Goal: Task Accomplishment & Management: Manage account settings

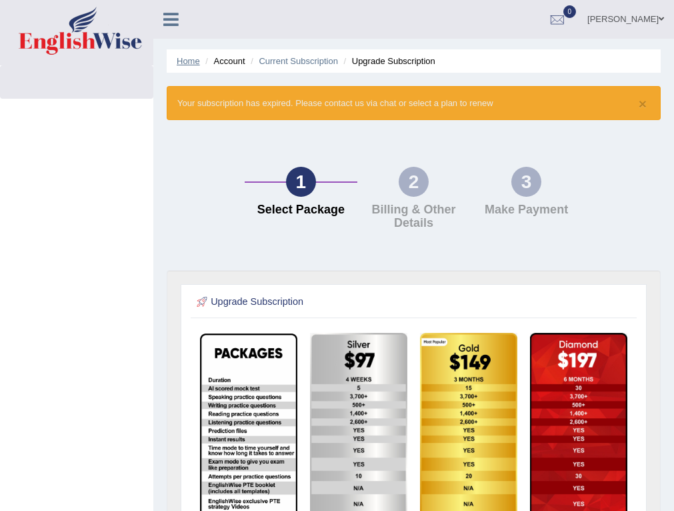
click at [189, 59] on link "Home" at bounding box center [188, 61] width 23 height 10
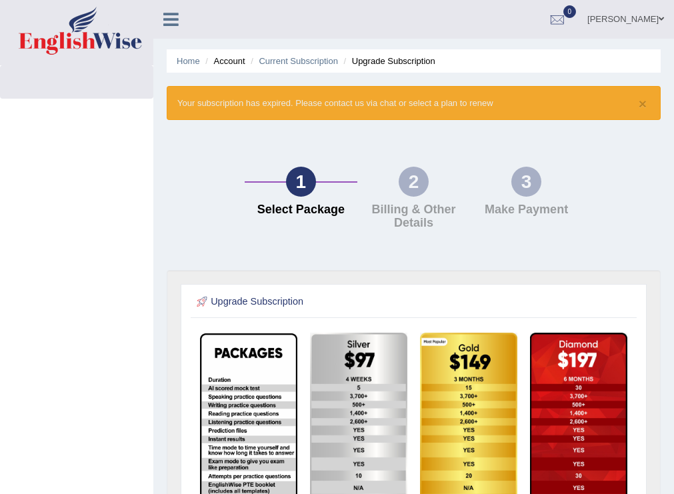
click at [626, 13] on link "Bibi Sadiqa" at bounding box center [625, 17] width 97 height 35
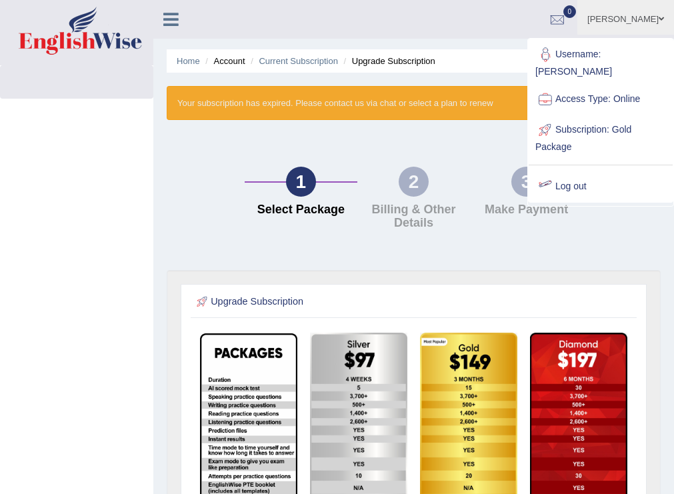
click at [571, 174] on link "Log out" at bounding box center [601, 186] width 144 height 31
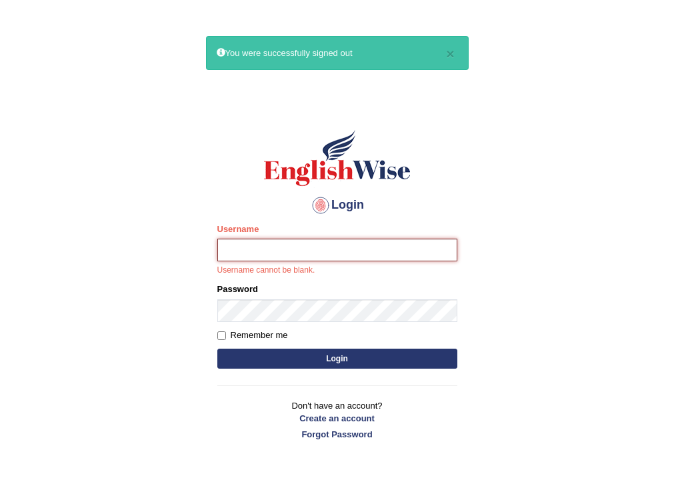
type input "Amini"
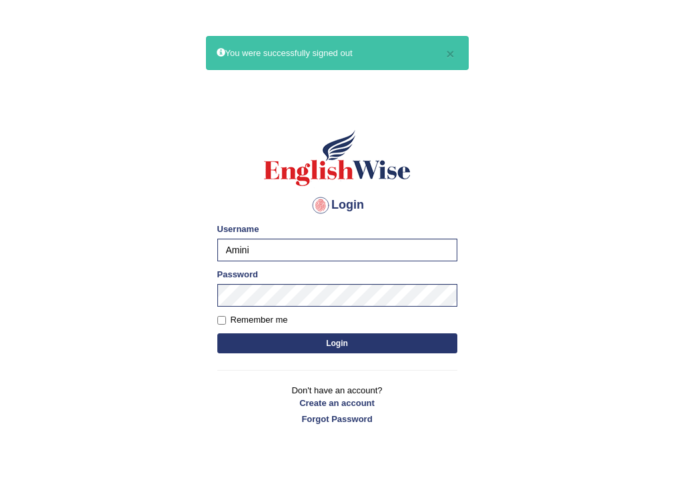
click at [267, 344] on button "Login" at bounding box center [337, 343] width 240 height 20
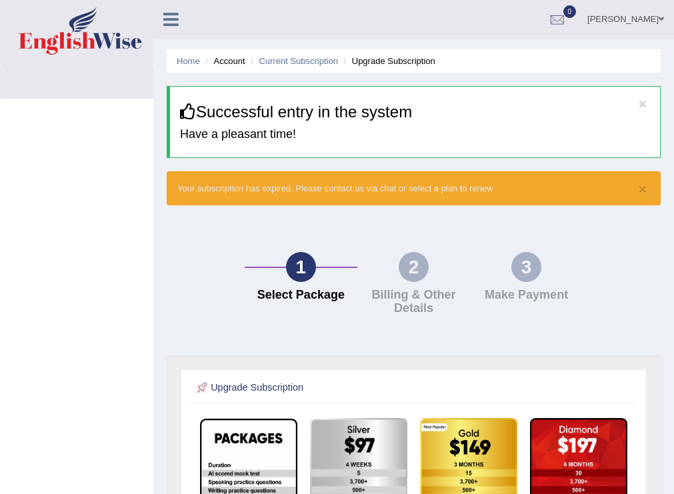
click at [387, 71] on ul "Home Account Current Subscription Upgrade Subscription" at bounding box center [414, 60] width 494 height 23
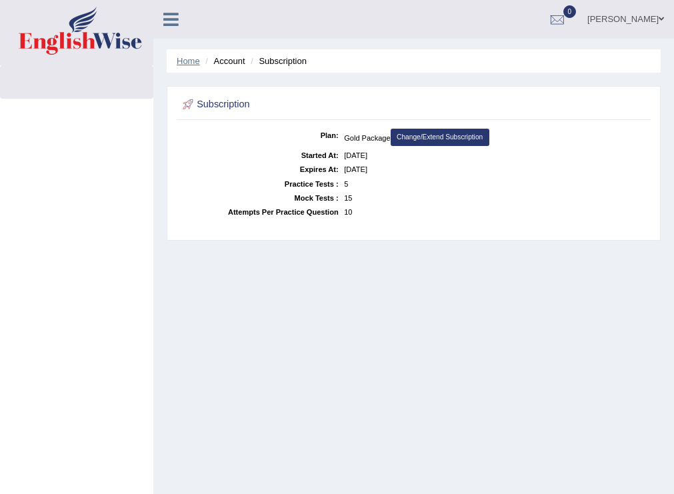
click at [194, 63] on link "Home" at bounding box center [188, 61] width 23 height 10
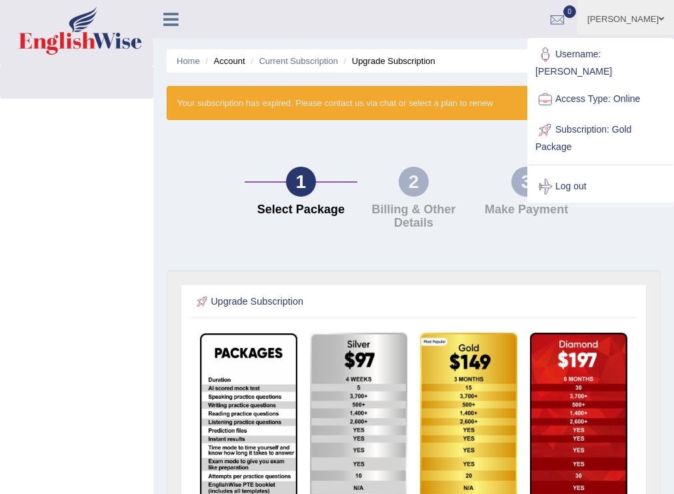
click at [583, 84] on link "Access Type: Online" at bounding box center [601, 99] width 144 height 31
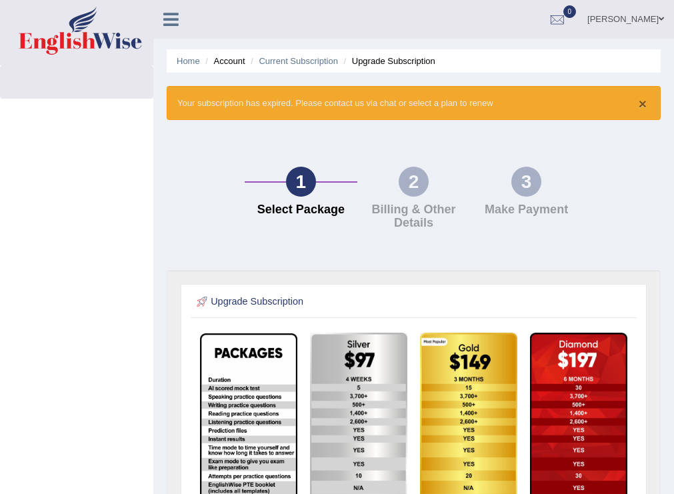
click at [645, 103] on button "×" at bounding box center [643, 104] width 8 height 14
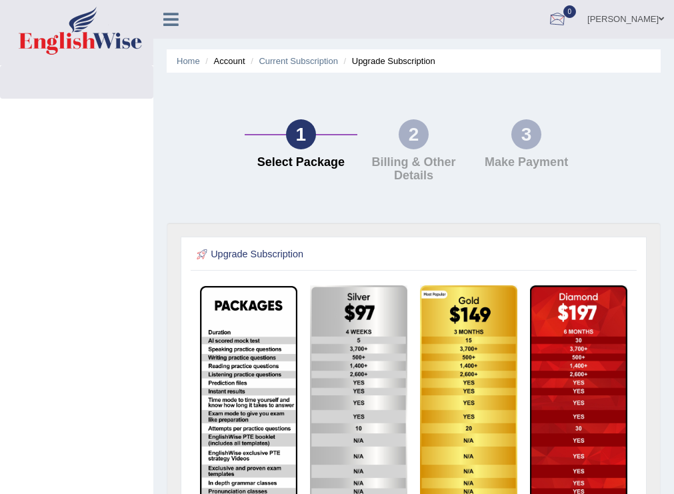
click at [635, 23] on link "Bibi Sadiqa" at bounding box center [625, 17] width 97 height 35
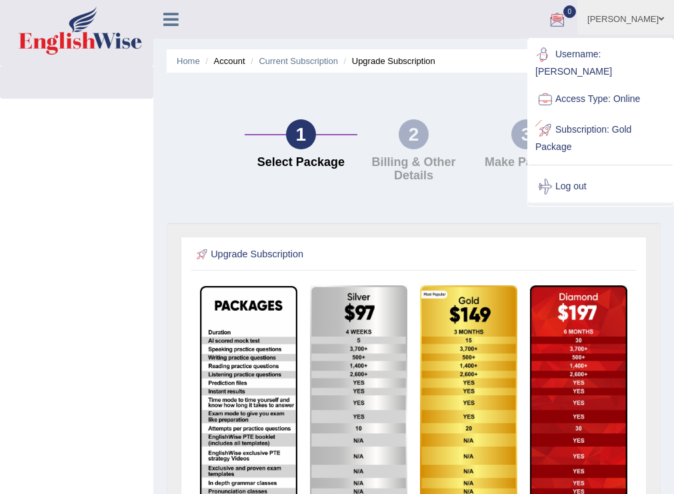
click at [577, 53] on link "Username: Amini" at bounding box center [601, 61] width 144 height 45
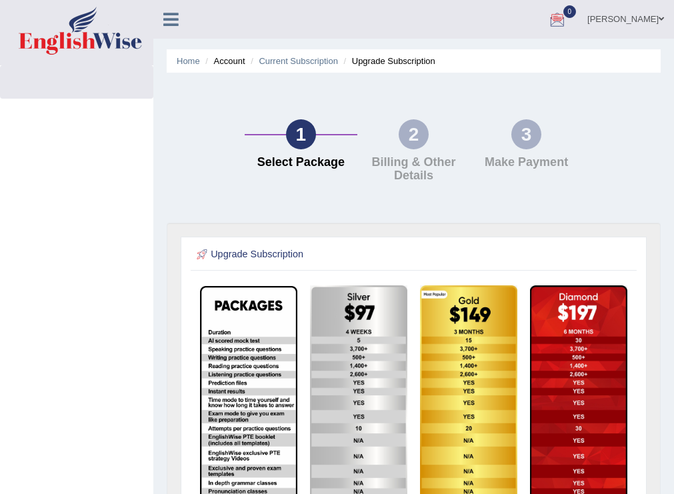
click at [608, 15] on link "Bibi Sadiqa" at bounding box center [625, 17] width 97 height 35
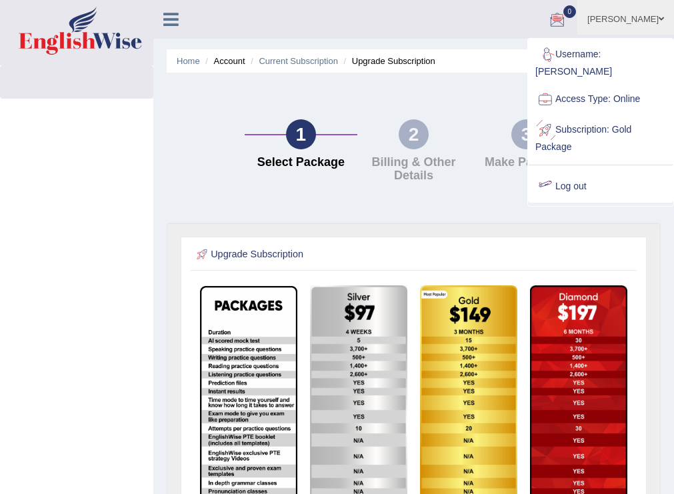
click at [553, 177] on div at bounding box center [545, 187] width 20 height 20
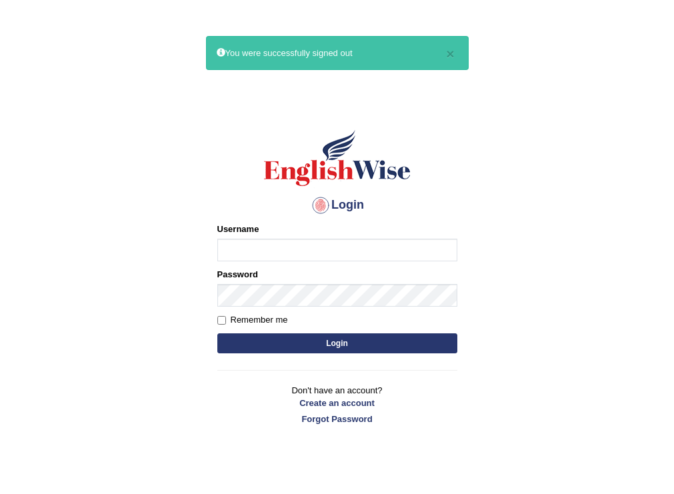
drag, startPoint x: 215, startPoint y: 135, endPoint x: 109, endPoint y: 63, distance: 128.0
click at [213, 132] on div "Login Please fix the following errors: Username Password Remember me Login Don'…" at bounding box center [337, 277] width 263 height 334
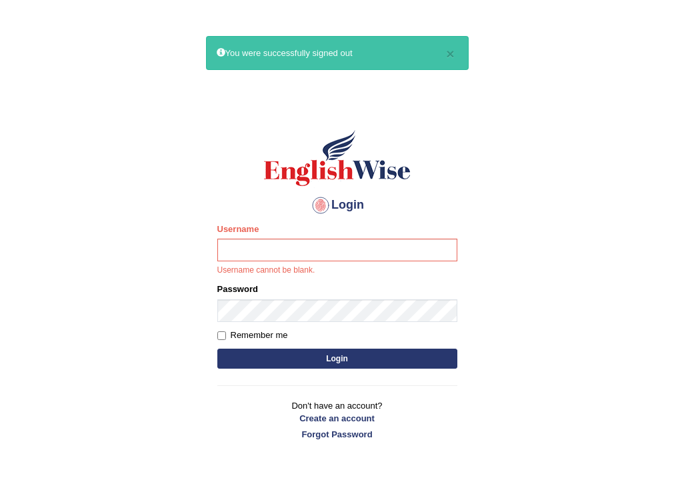
click at [81, 3] on html "× You were successfully signed out Login Please fix the following errors: Usern…" at bounding box center [337, 247] width 674 height 494
click at [265, 2] on html "× You were successfully signed out Login Please fix the following errors: Usern…" at bounding box center [337, 247] width 674 height 494
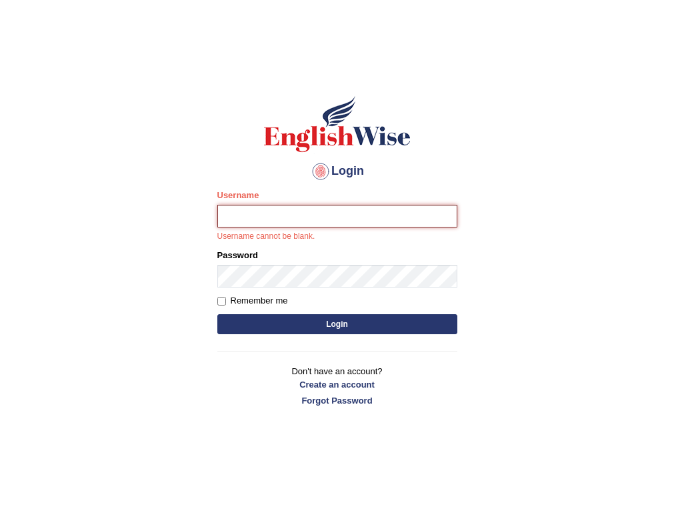
type input "Amini"
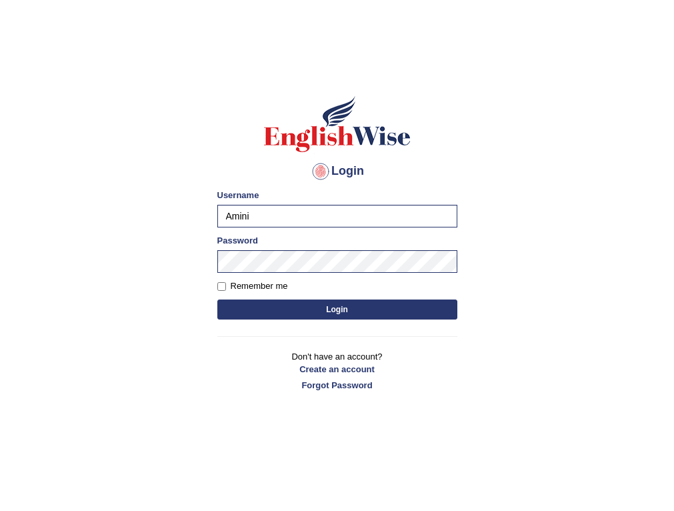
click at [254, 299] on form "Please fix the following errors: Username [PERSON_NAME] Password Remember me Lo…" at bounding box center [337, 256] width 240 height 134
click at [253, 306] on button "Login" at bounding box center [337, 309] width 240 height 20
click at [227, 288] on label "Remember me" at bounding box center [252, 285] width 71 height 13
click at [226, 288] on input "Remember me" at bounding box center [221, 286] width 9 height 9
checkbox input "true"
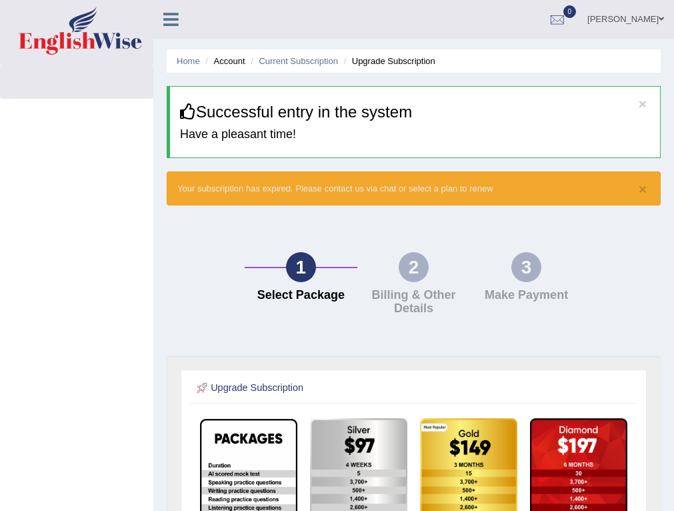
click at [172, 23] on icon at bounding box center [170, 19] width 15 height 17
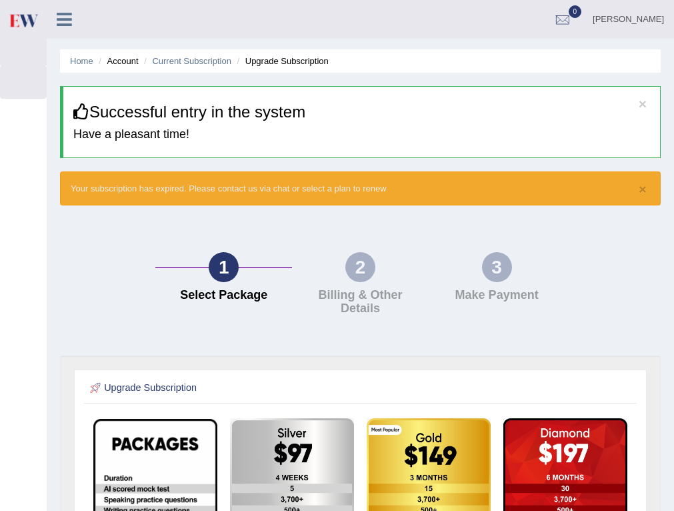
click at [75, 55] on li "Home" at bounding box center [81, 61] width 23 height 13
click at [79, 56] on link "Home" at bounding box center [81, 61] width 23 height 10
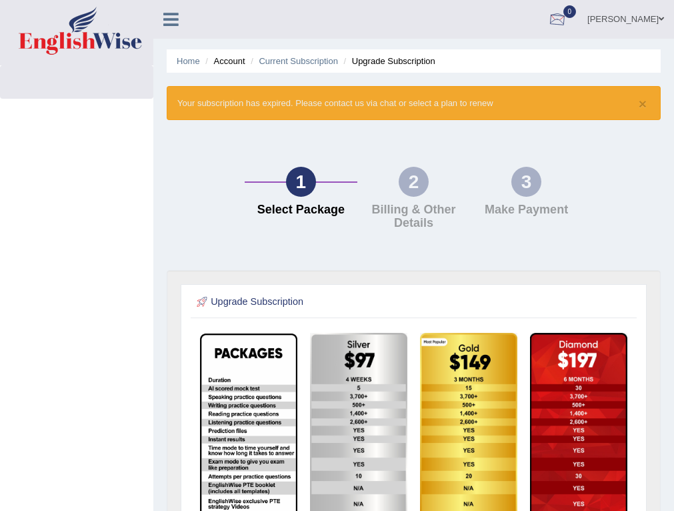
click at [567, 19] on div at bounding box center [557, 20] width 20 height 20
click at [499, 14] on ul "[PERSON_NAME] Toggle navigation Username: Amini Access Type: Online Subscriptio…" at bounding box center [491, 19] width 365 height 38
